Goal: Find specific page/section: Find specific page/section

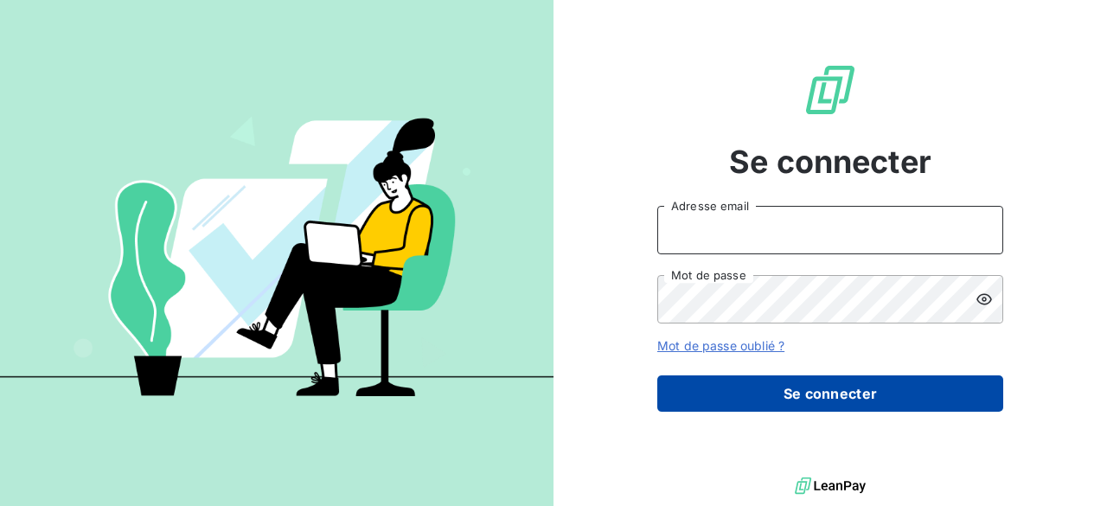
type input "[PERSON_NAME][EMAIL_ADDRESS][DOMAIN_NAME]"
click at [956, 390] on button "Se connecter" at bounding box center [830, 393] width 346 height 36
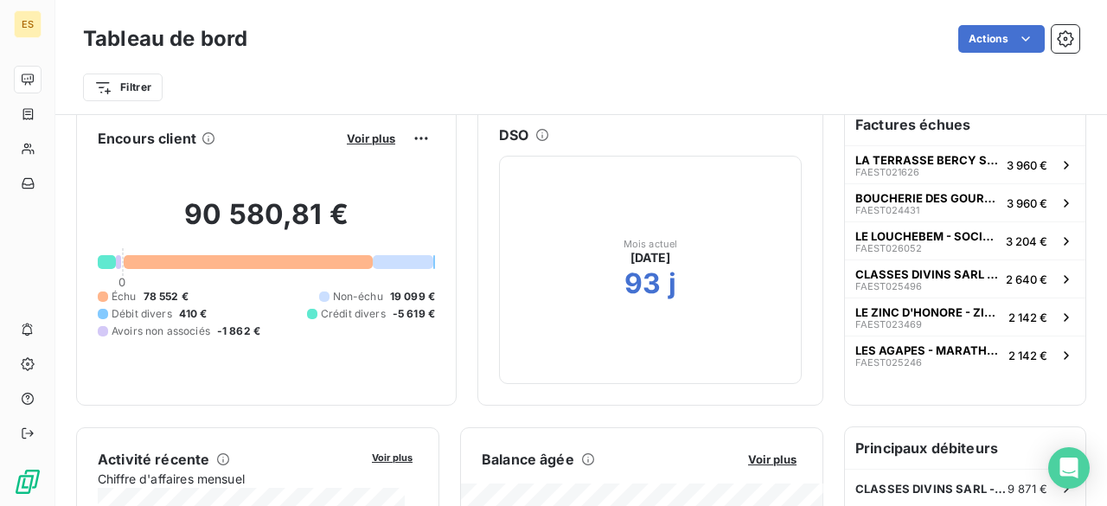
scroll to position [5, 0]
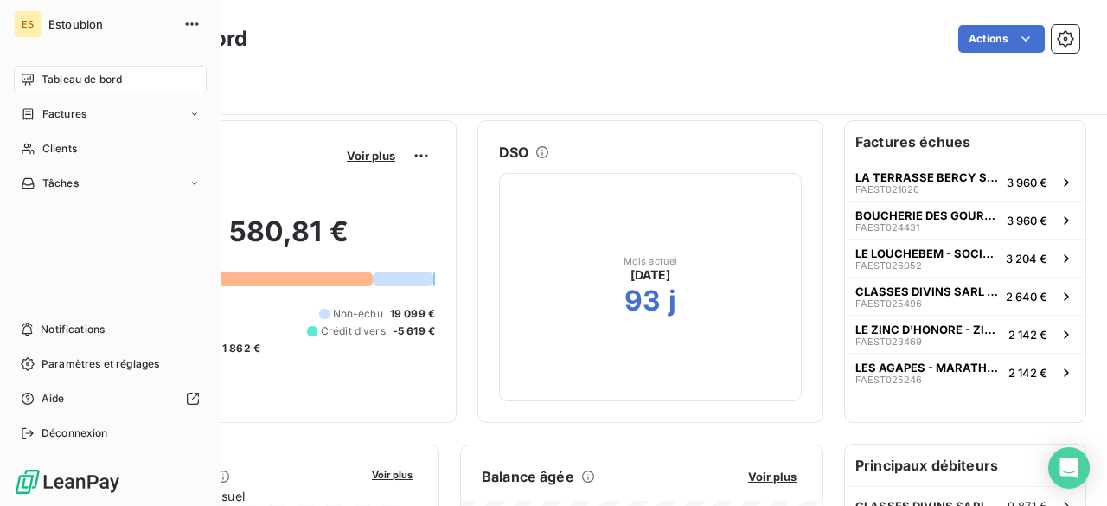
click at [88, 77] on span "Tableau de bord" at bounding box center [82, 80] width 80 height 16
click at [67, 148] on span "Clients" at bounding box center [59, 149] width 35 height 16
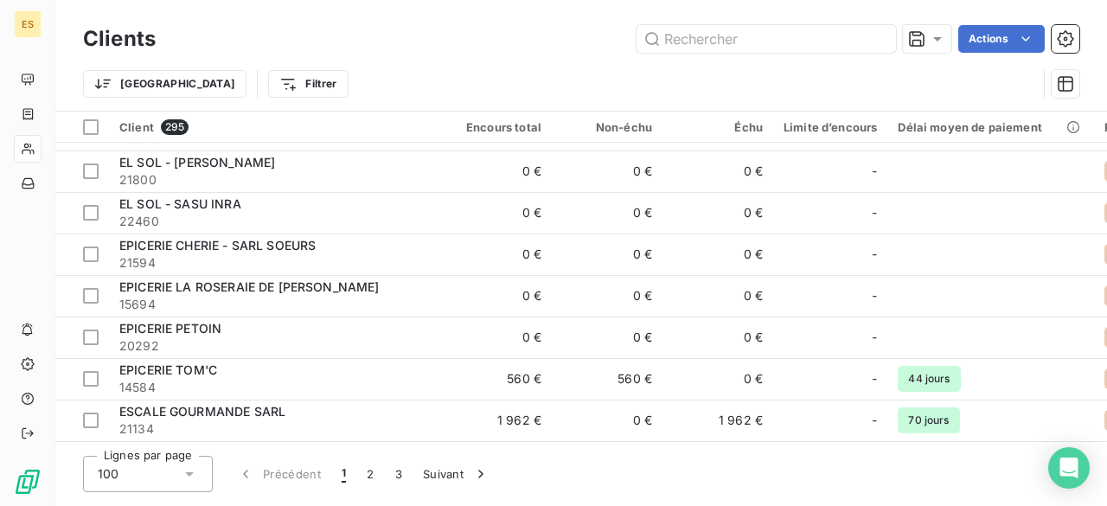
scroll to position [3859, 0]
click at [363, 466] on button "2" at bounding box center [370, 474] width 28 height 36
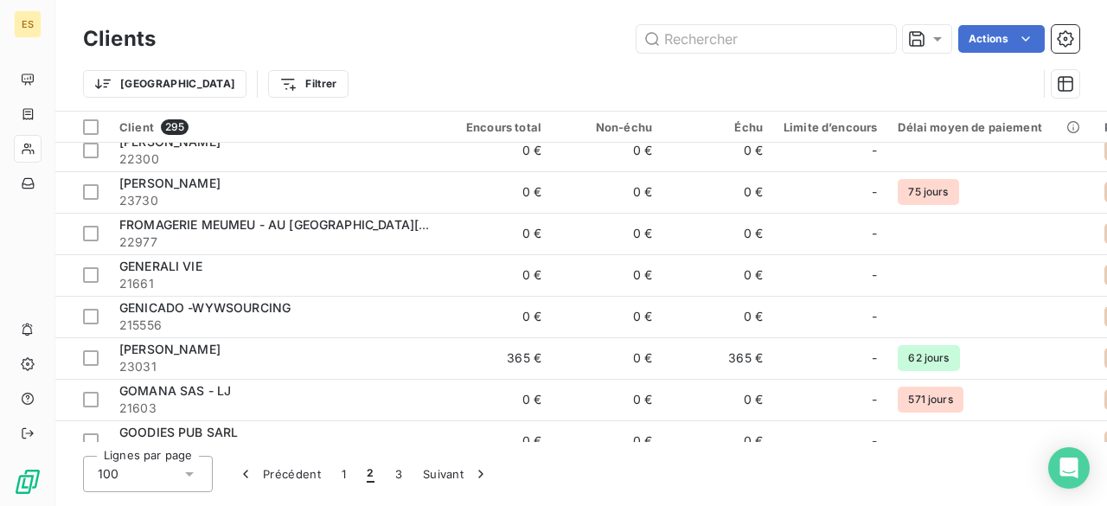
scroll to position [0, 0]
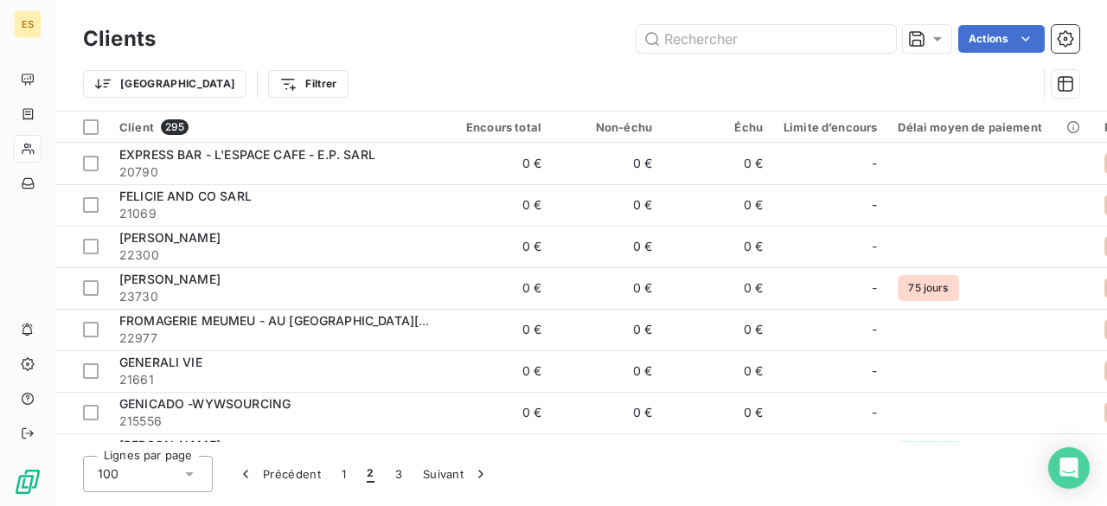
click at [565, 96] on div "Trier Filtrer" at bounding box center [560, 83] width 954 height 33
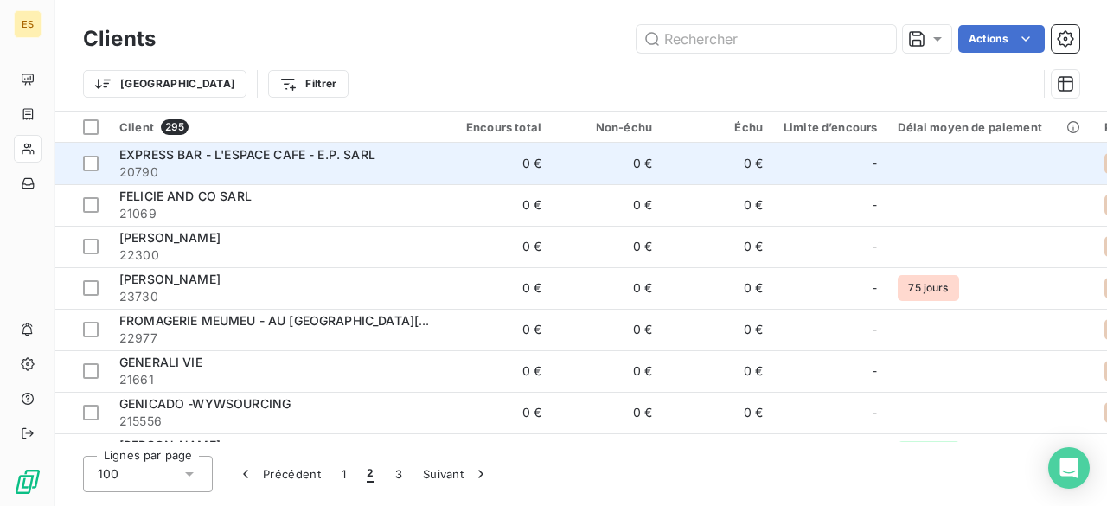
click at [282, 151] on span "EXPRESS BAR - L'ESPACE CAFE - E.P. SARL" at bounding box center [247, 154] width 256 height 15
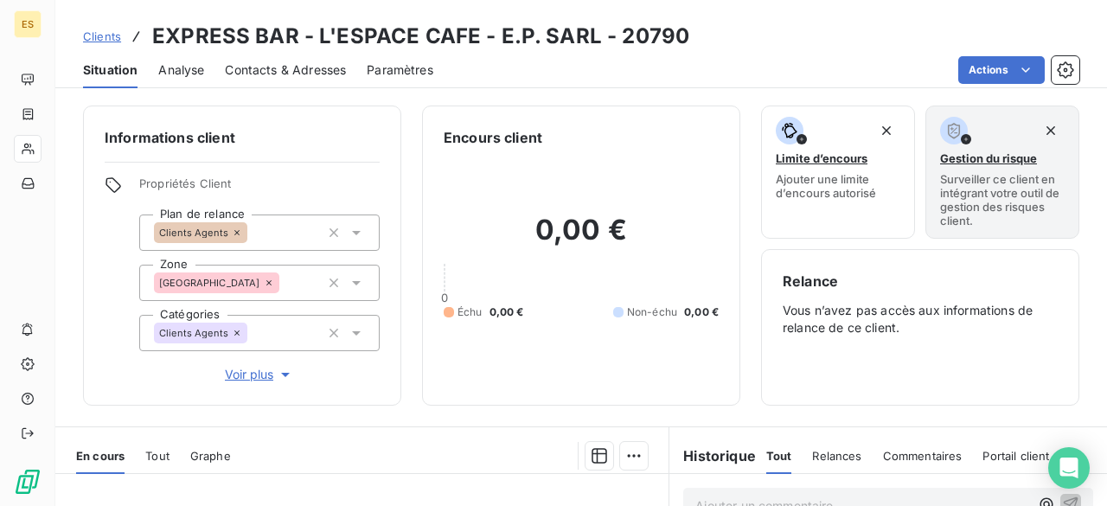
click at [296, 73] on span "Contacts & Adresses" at bounding box center [285, 69] width 121 height 17
